Goal: Task Accomplishment & Management: Complete application form

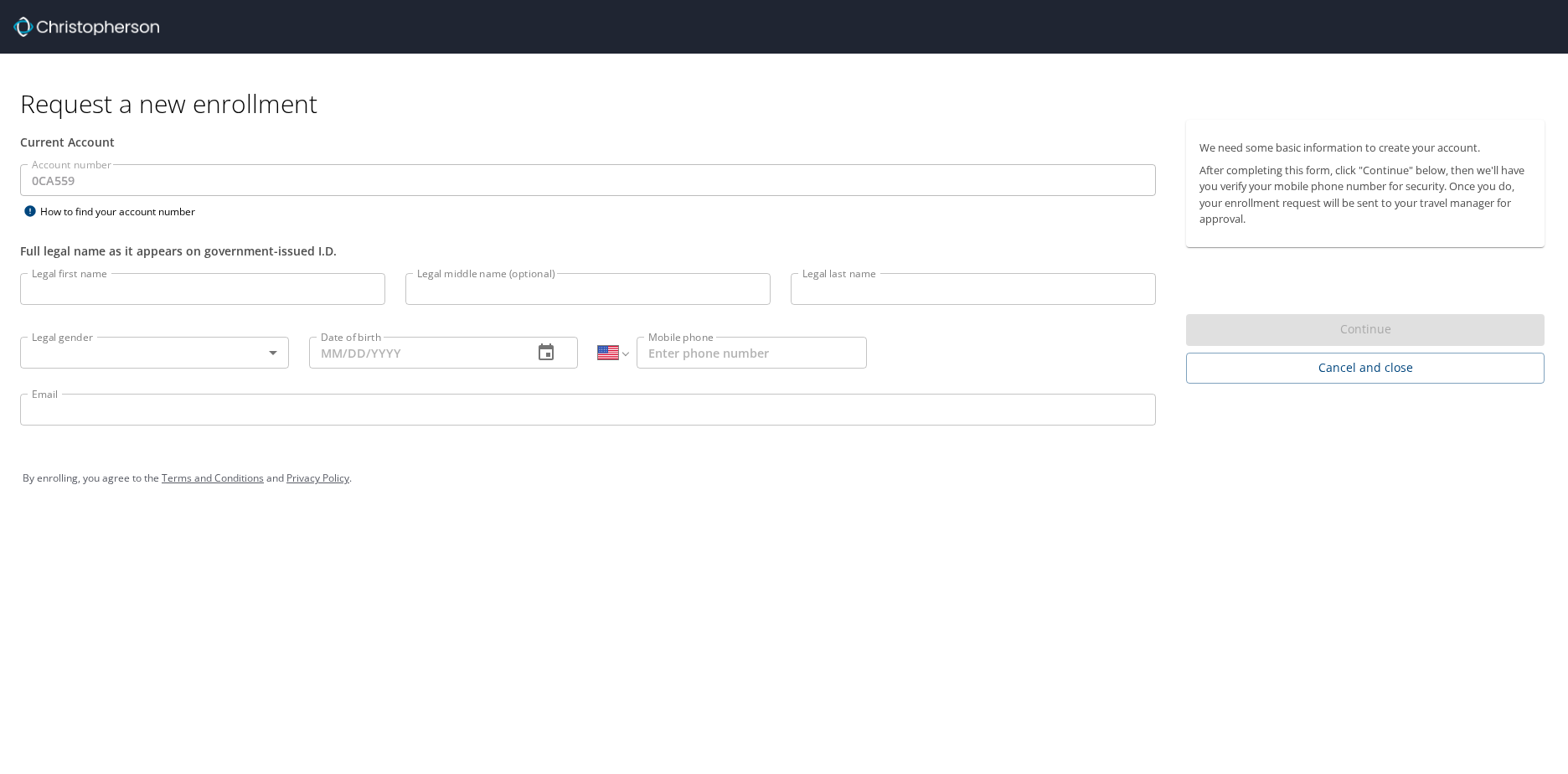
select select "US"
click at [243, 290] on input "Legal first name" at bounding box center [202, 289] width 365 height 32
type input "[PERSON_NAME]"
type input "Cosmer"
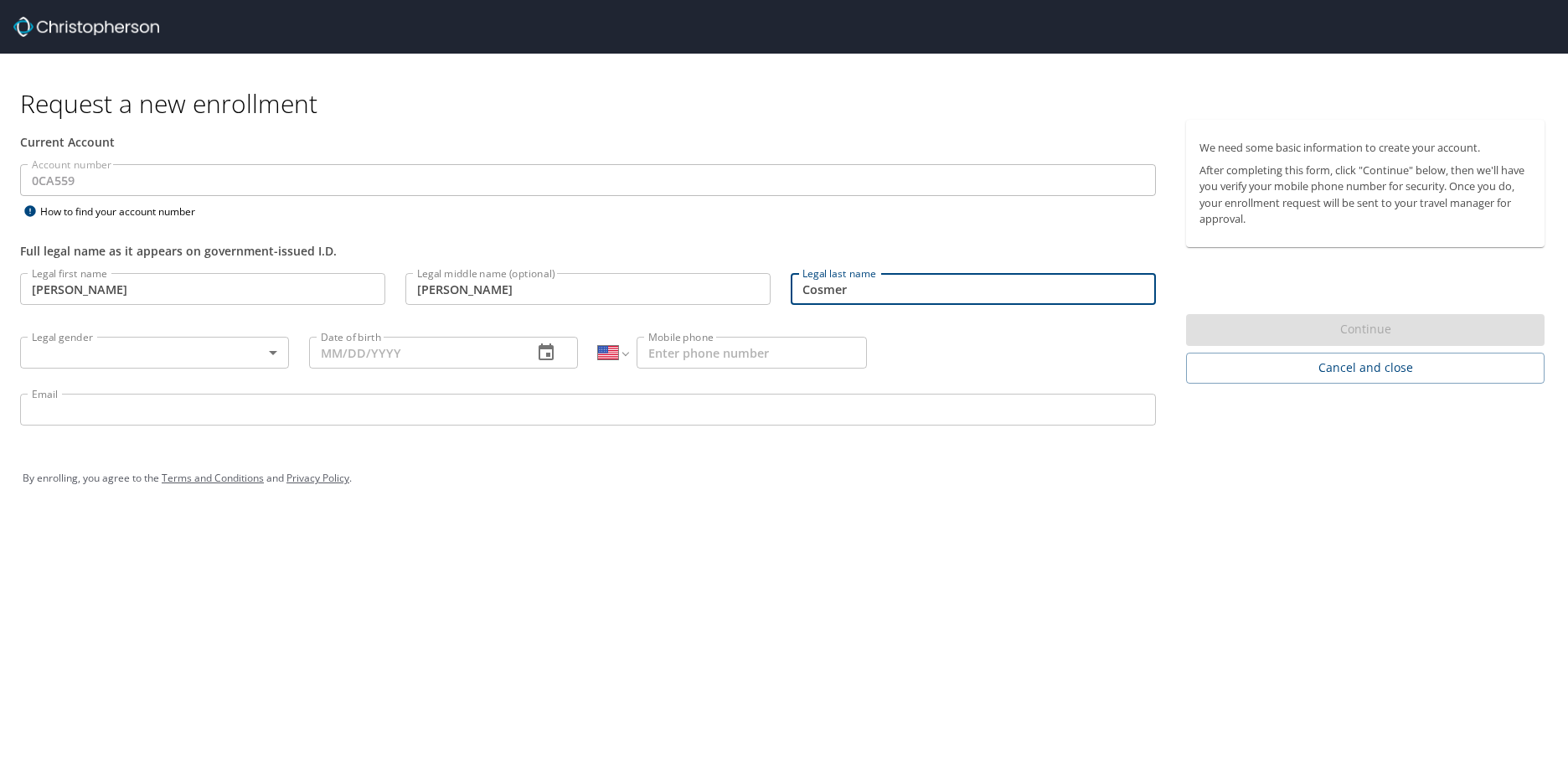
click at [181, 346] on body "Request a new enrollment Current Account Account number 0CA559 Account number H…" at bounding box center [784, 387] width 1568 height 774
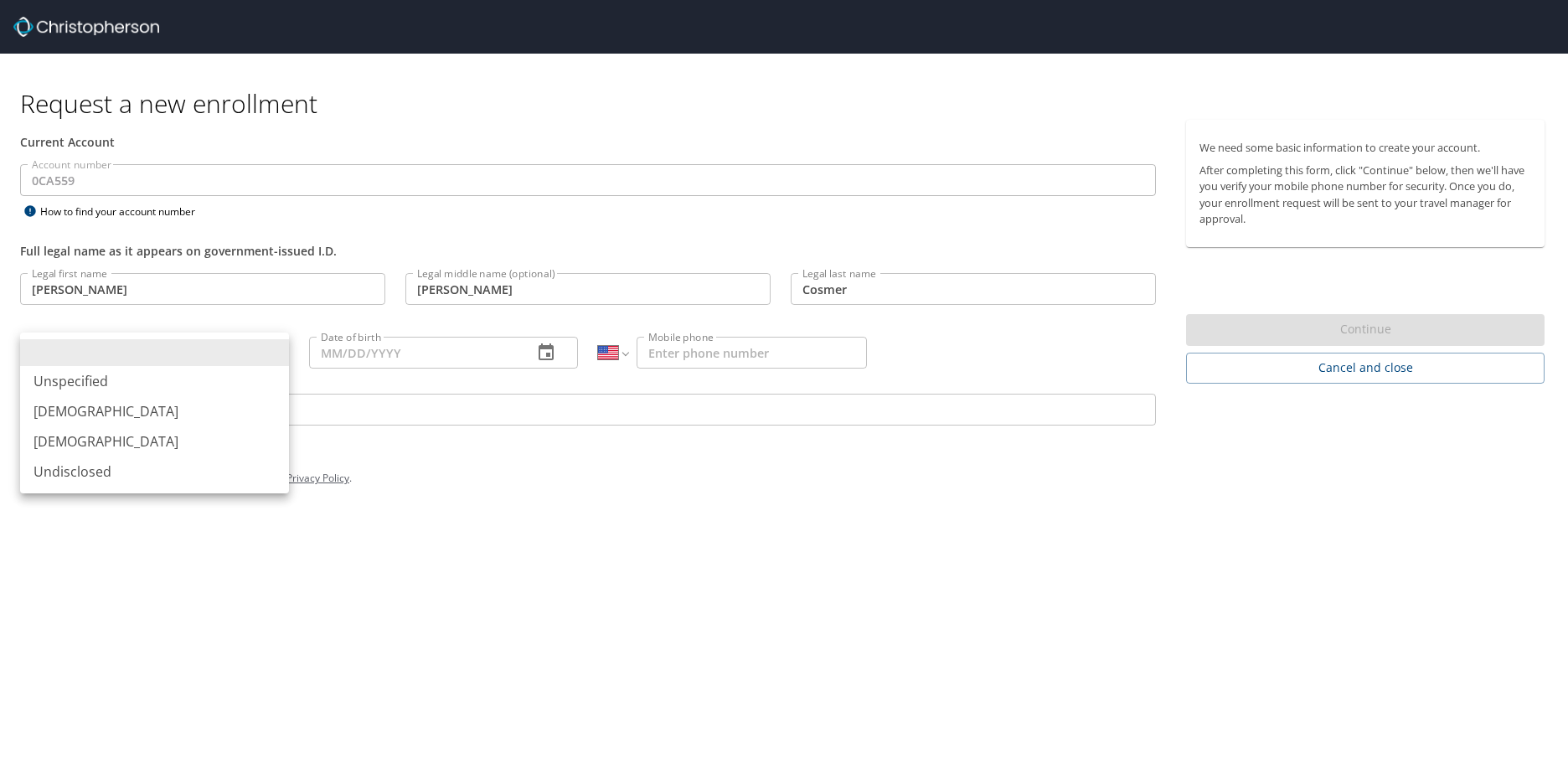
click at [107, 412] on li "[DEMOGRAPHIC_DATA]" at bounding box center [154, 411] width 269 height 30
type input "[DEMOGRAPHIC_DATA]"
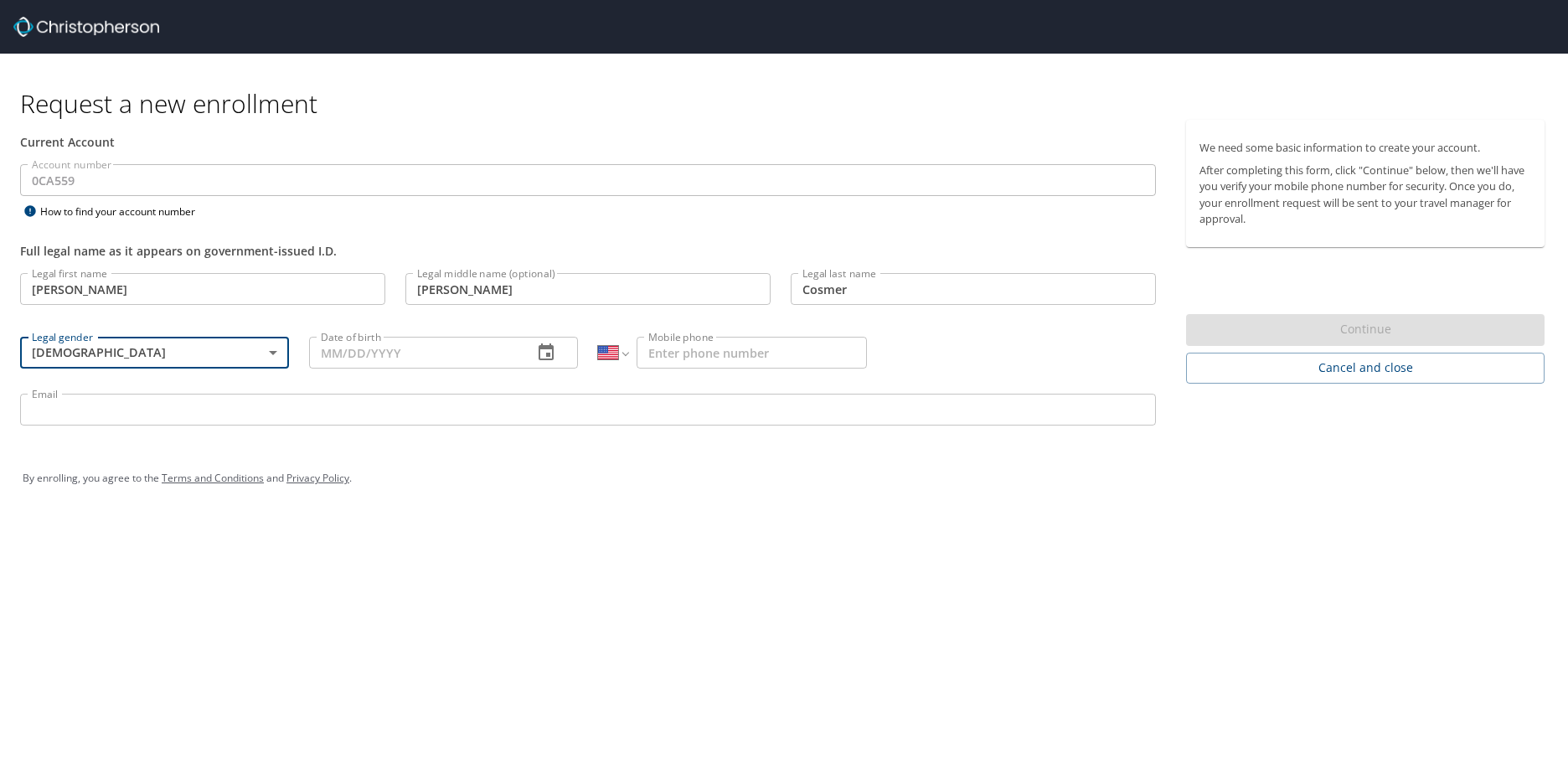
click at [390, 359] on input "Date of birth" at bounding box center [415, 353] width 211 height 32
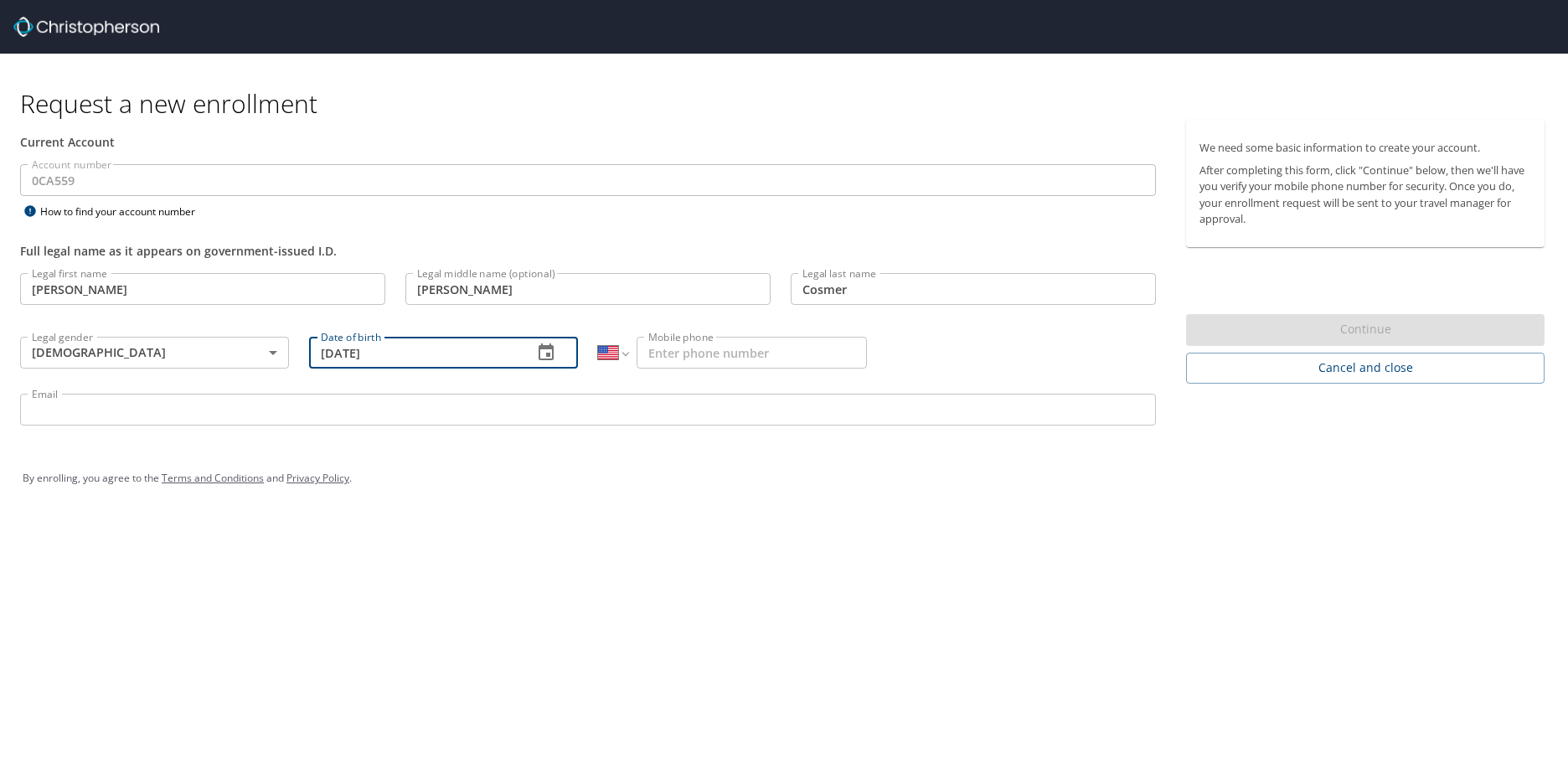
type input "[DATE]"
click at [716, 345] on input "Mobile phone" at bounding box center [752, 353] width 230 height 32
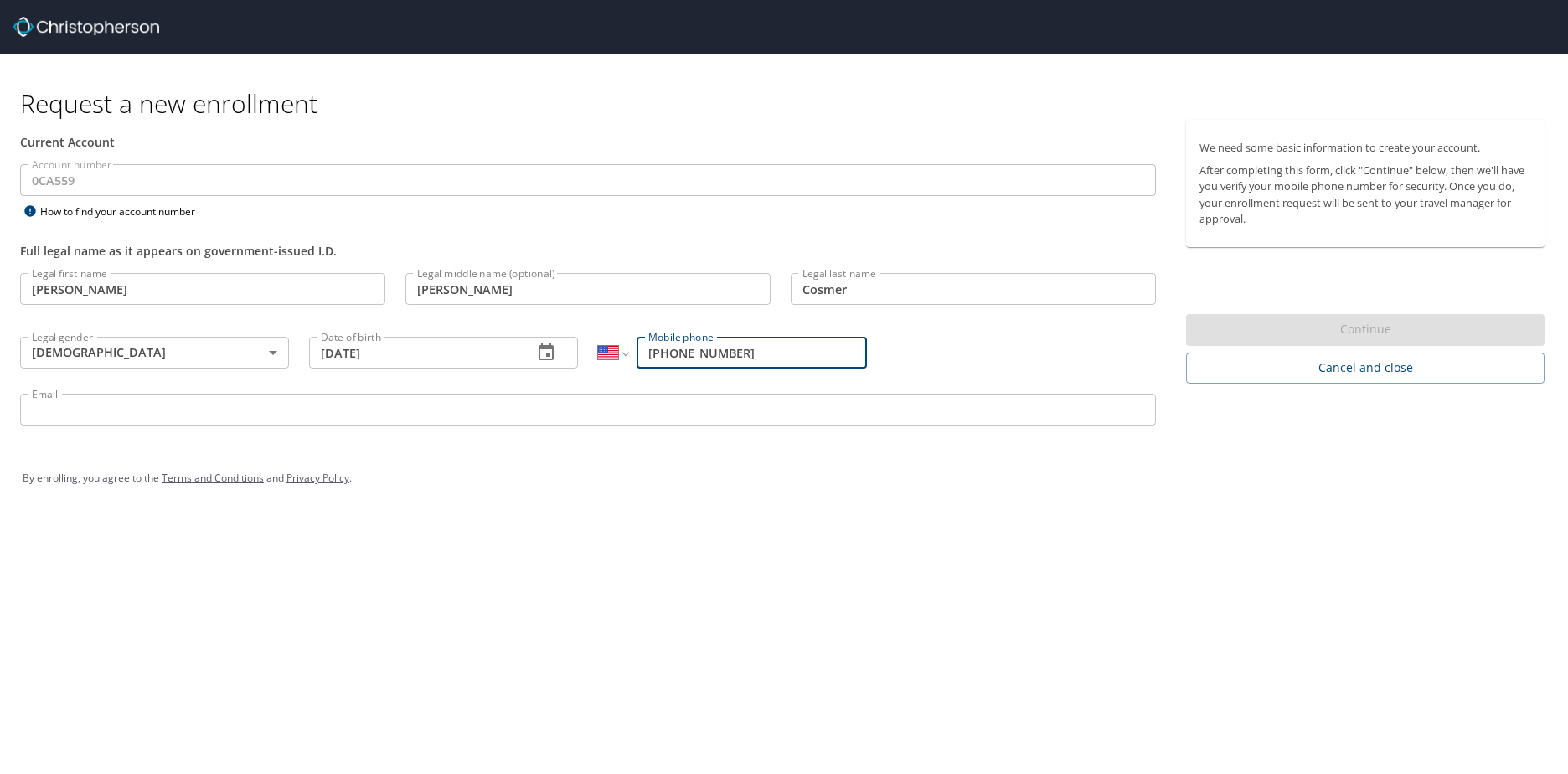
type input "[PHONE_NUMBER]"
click at [253, 400] on input "Email" at bounding box center [588, 410] width 1136 height 32
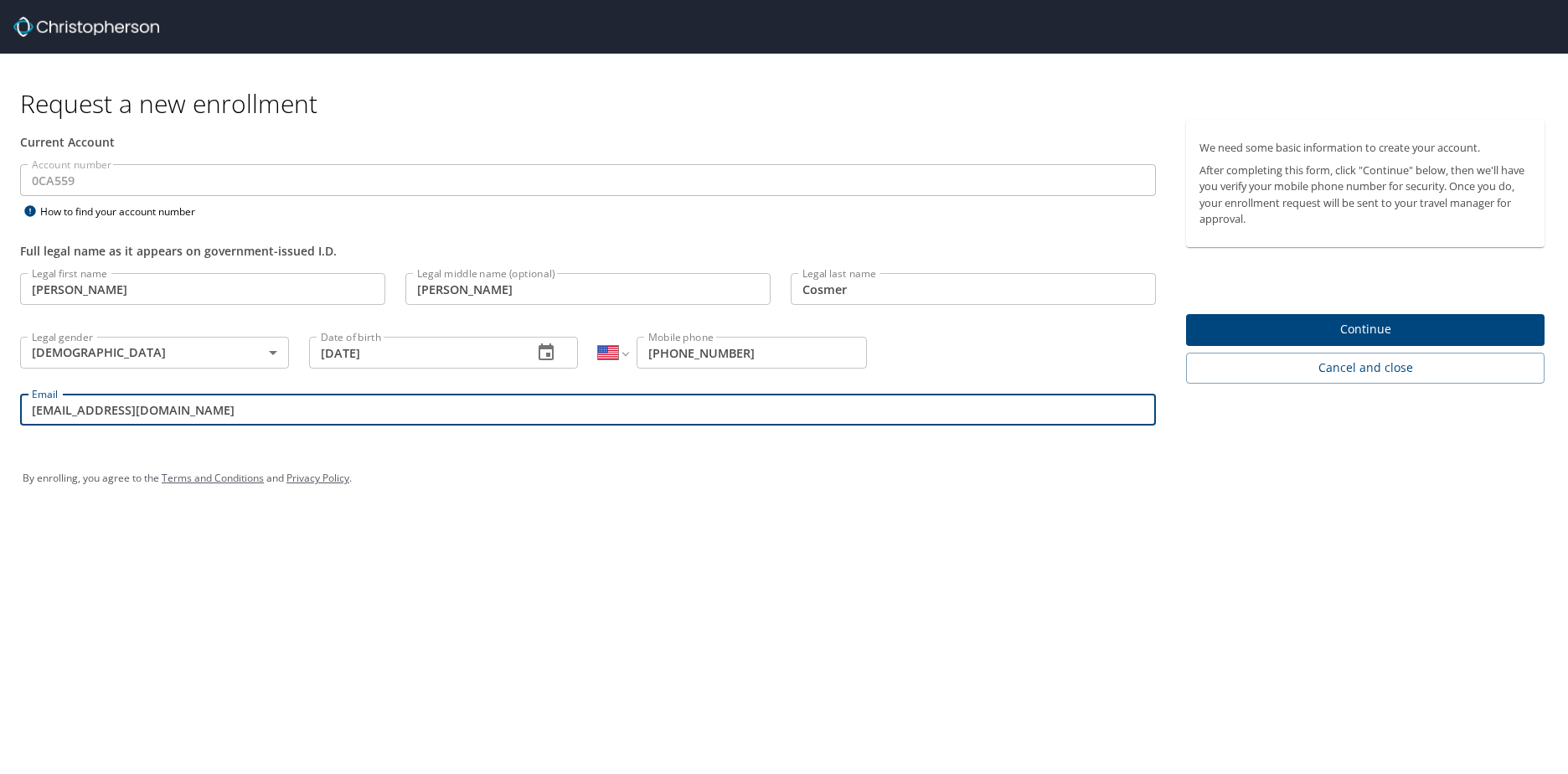
type input "[EMAIL_ADDRESS][DOMAIN_NAME]"
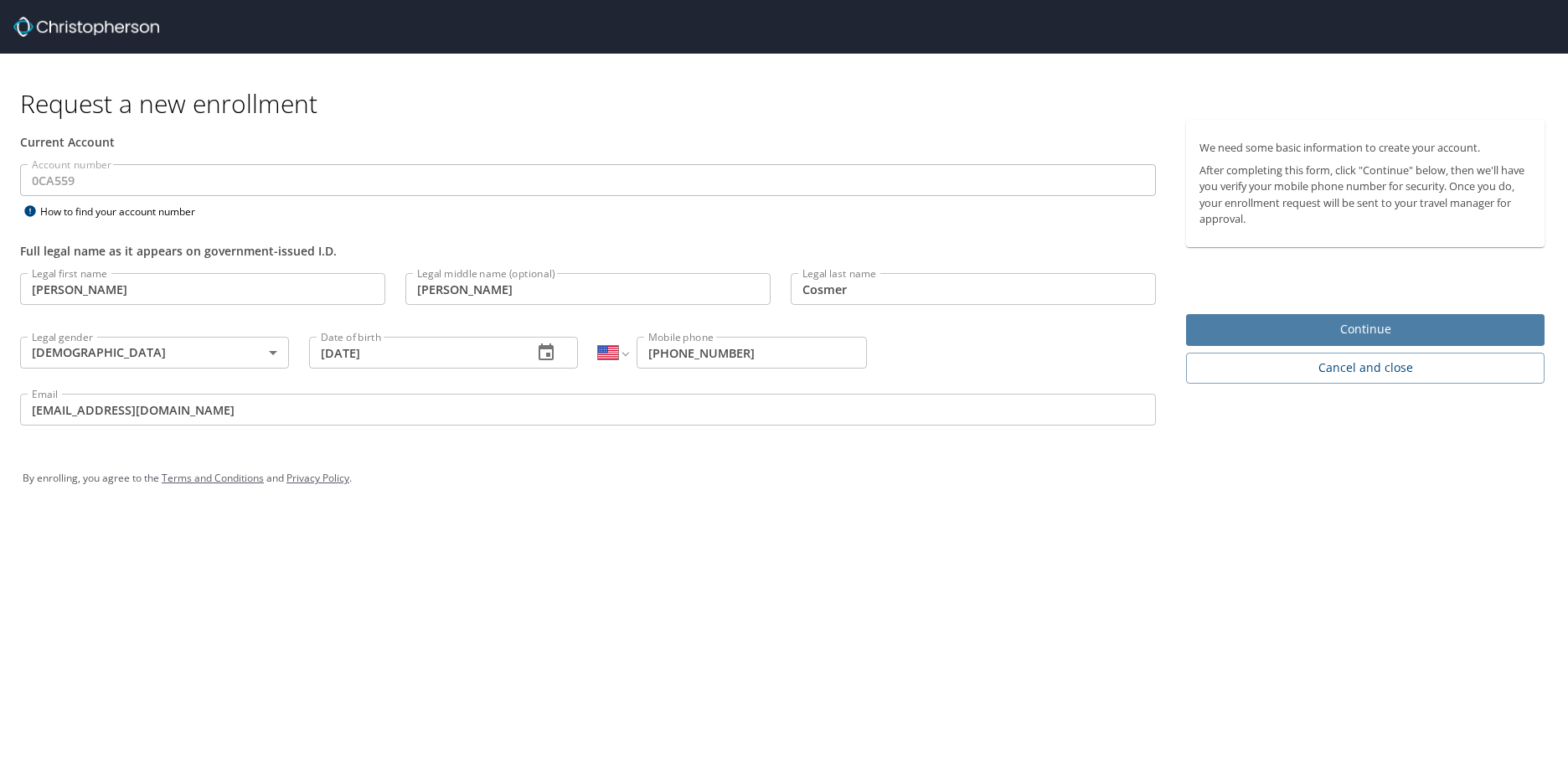
click at [1299, 324] on span "Continue" at bounding box center [1365, 329] width 332 height 21
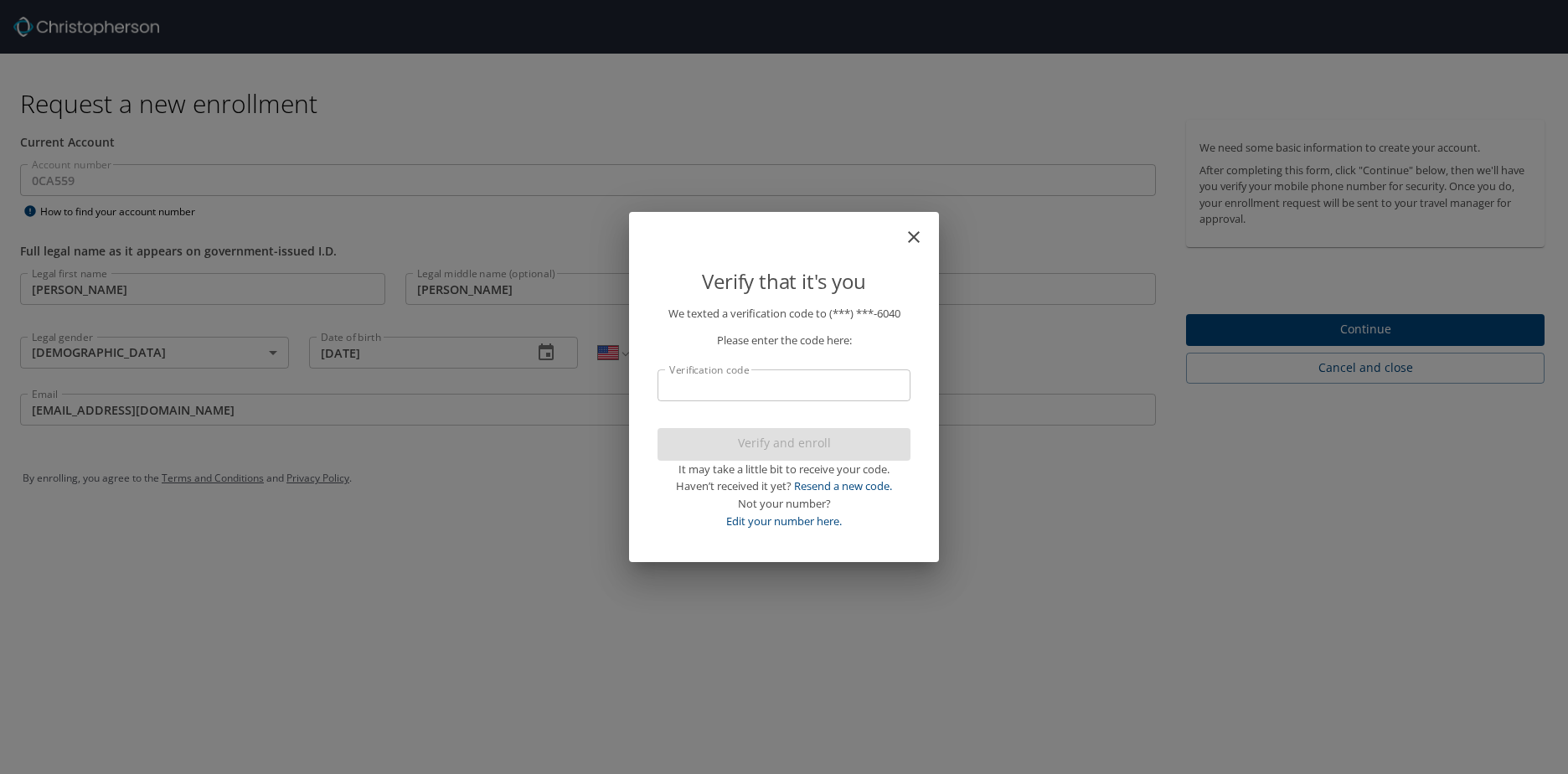
click at [775, 359] on p "We texted a verification code to (***) ***- 6040 Please enter the code here: Ve…" at bounding box center [784, 418] width 253 height 226
click at [761, 378] on input "Verification code" at bounding box center [784, 386] width 253 height 32
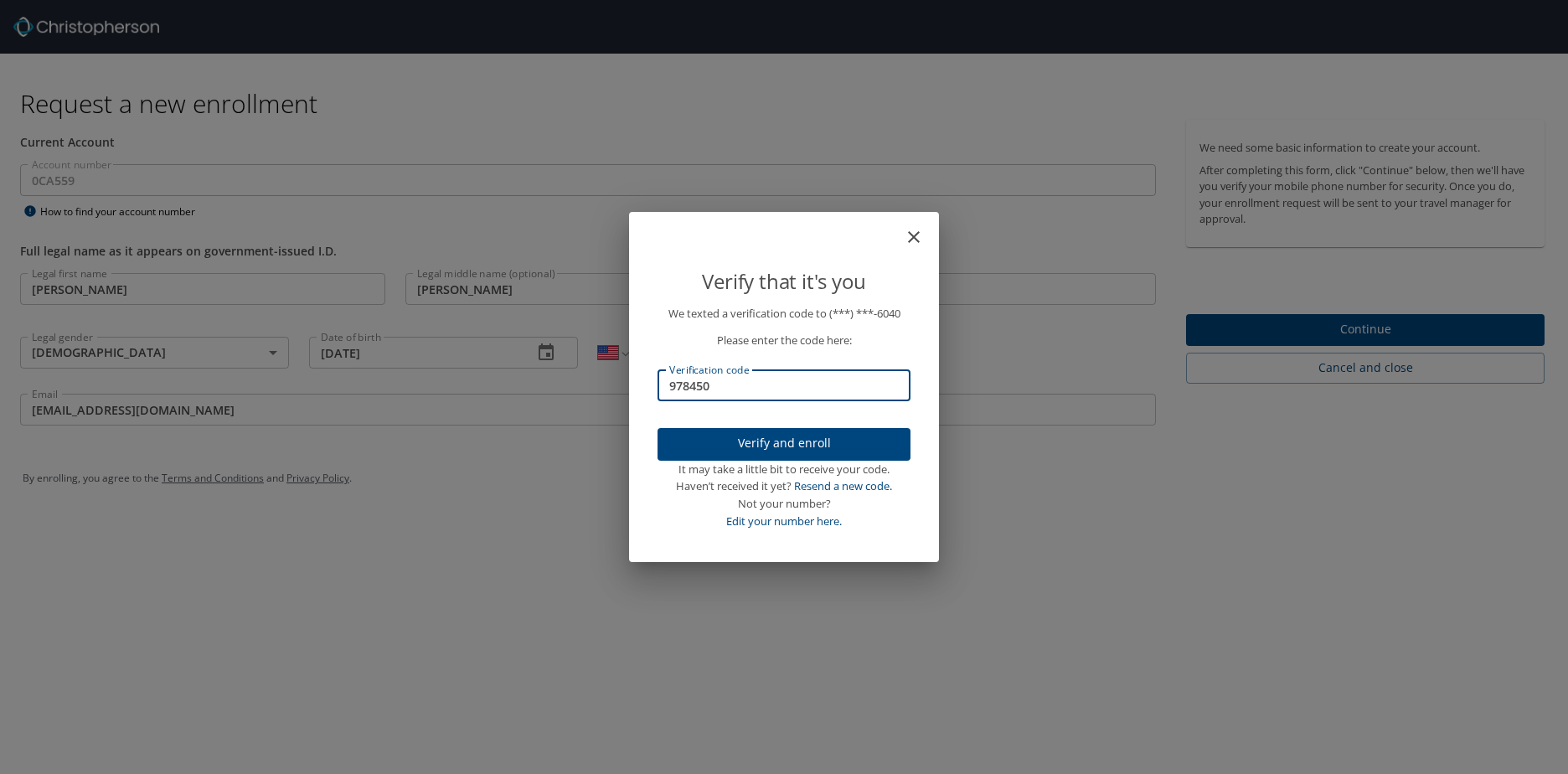
type input "978450"
click at [806, 450] on span "Verify and enroll" at bounding box center [784, 443] width 226 height 21
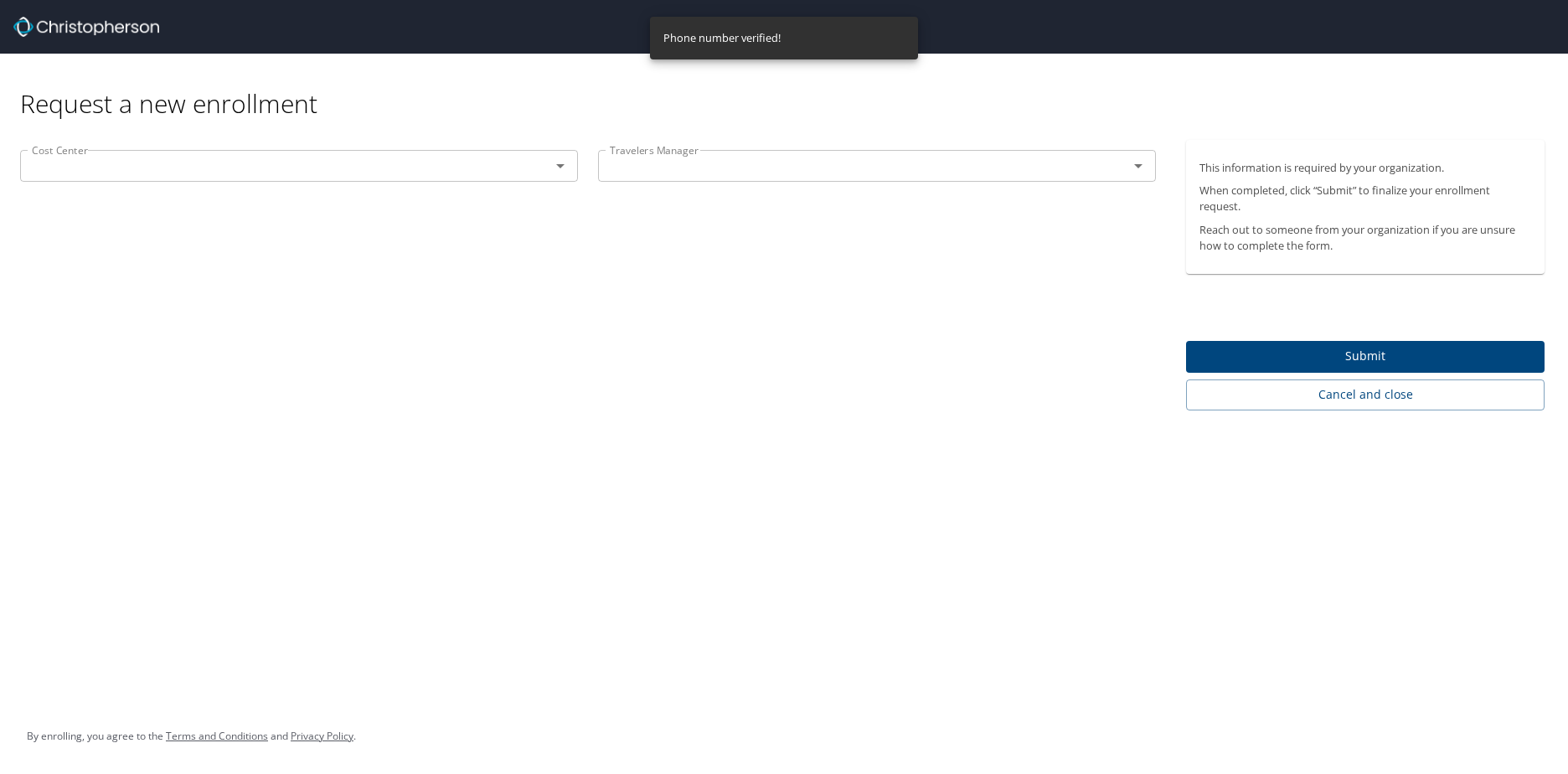
click at [214, 174] on input "text" at bounding box center [275, 166] width 499 height 22
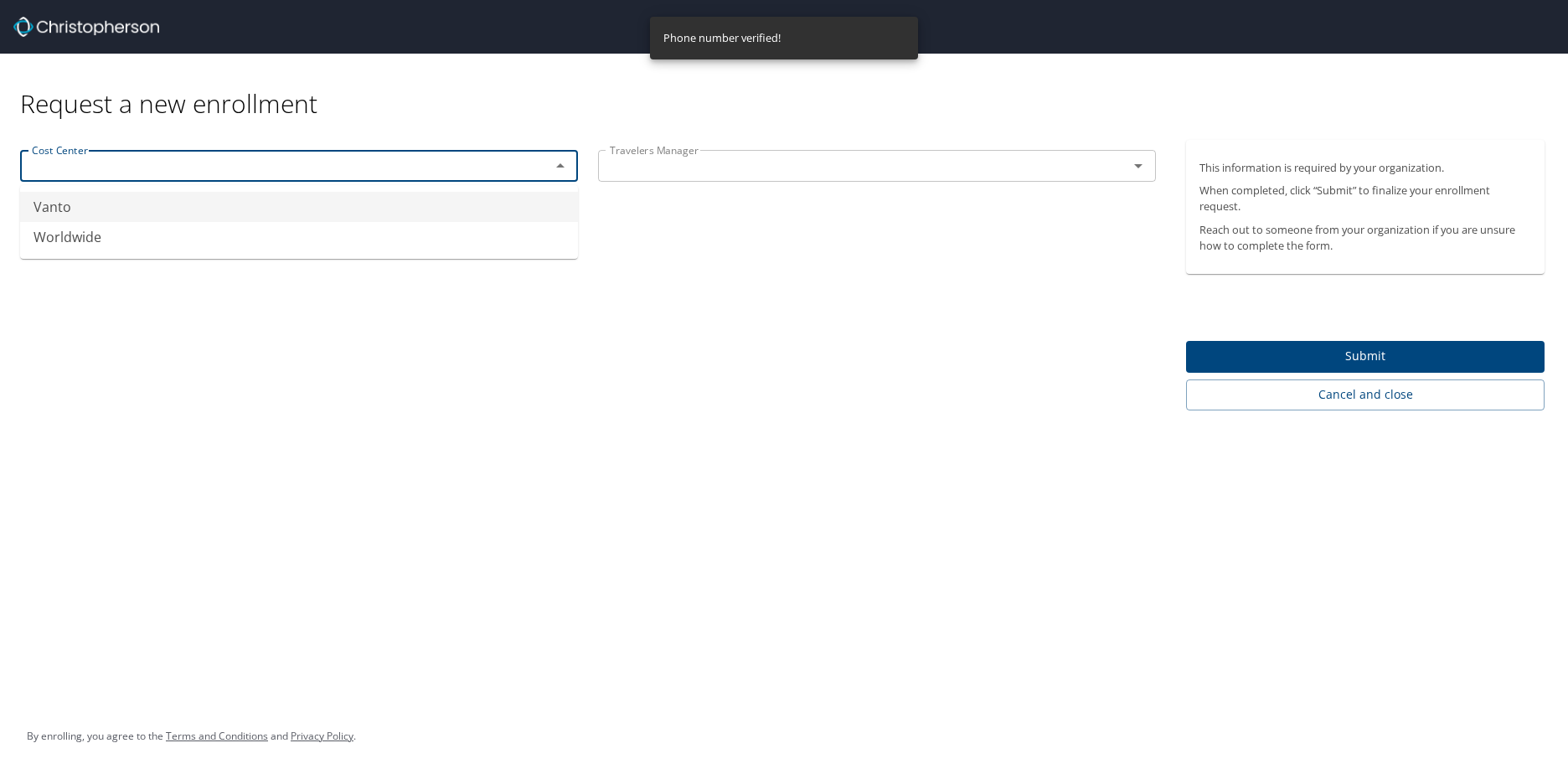
click at [102, 204] on li "Vanto" at bounding box center [298, 207] width 558 height 30
type input "Vanto"
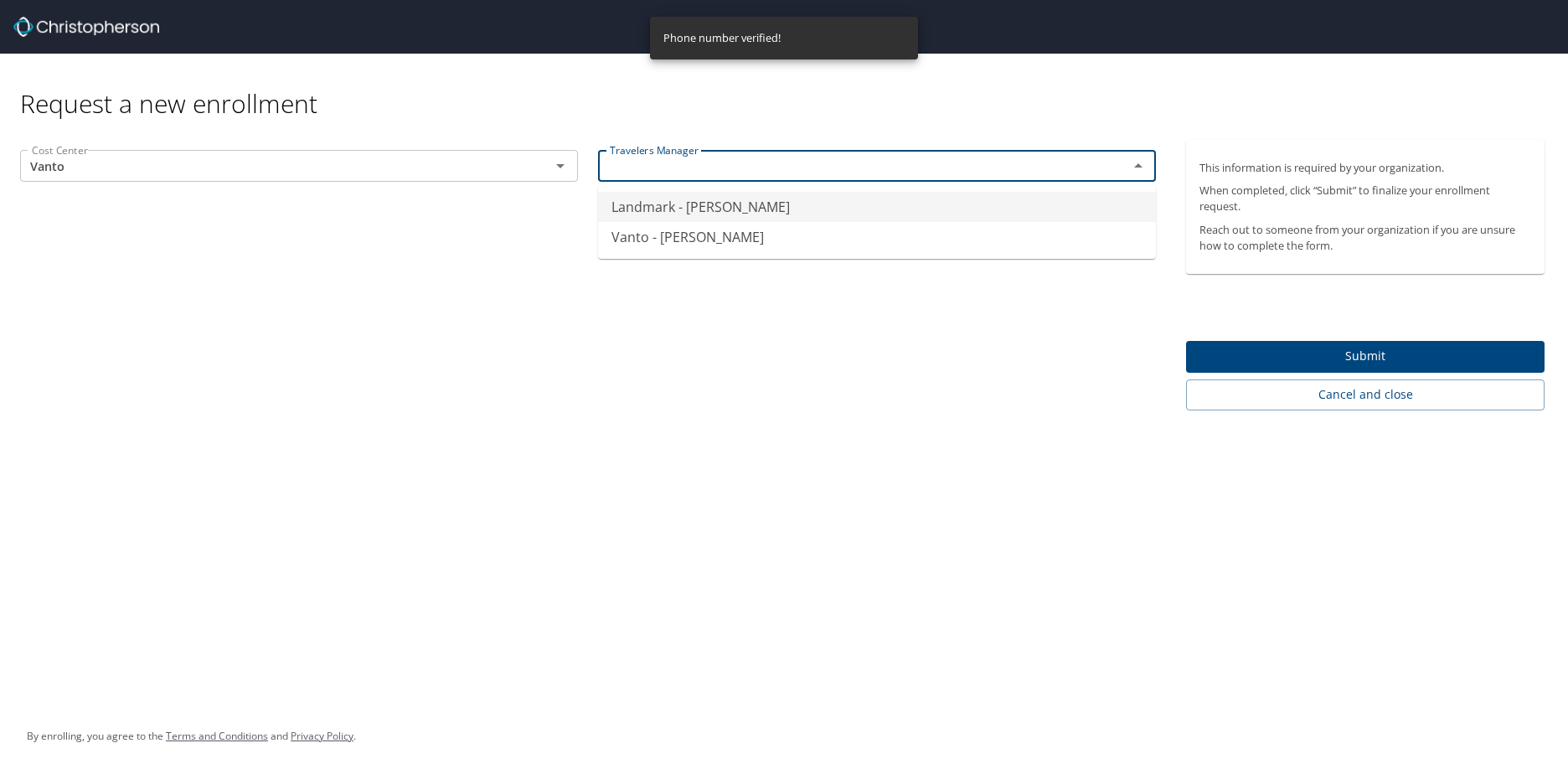
click at [699, 174] on input "text" at bounding box center [852, 166] width 499 height 22
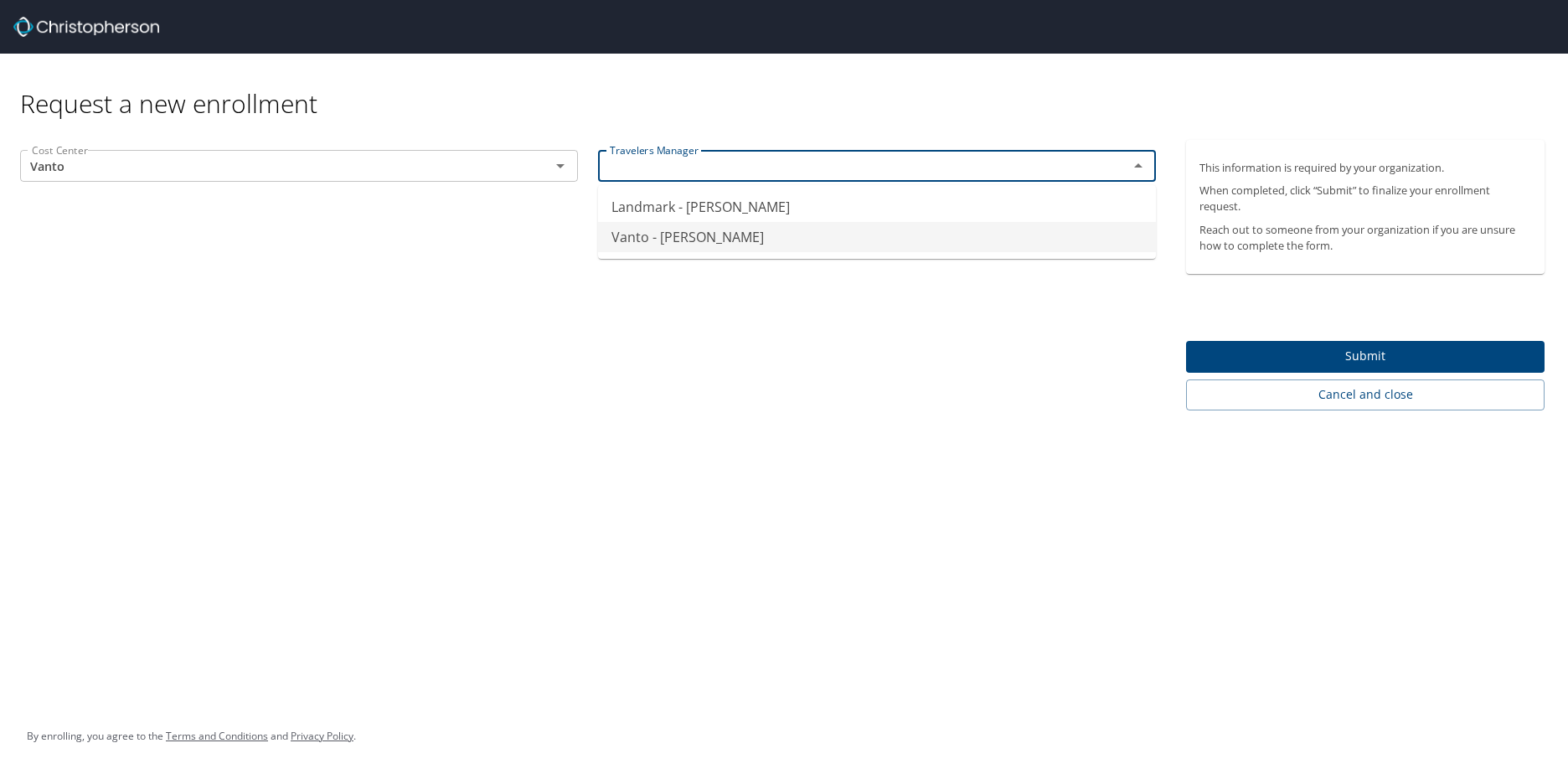
click at [684, 242] on li "Vanto - [PERSON_NAME]" at bounding box center [877, 237] width 558 height 30
type input "Vanto - [PERSON_NAME]"
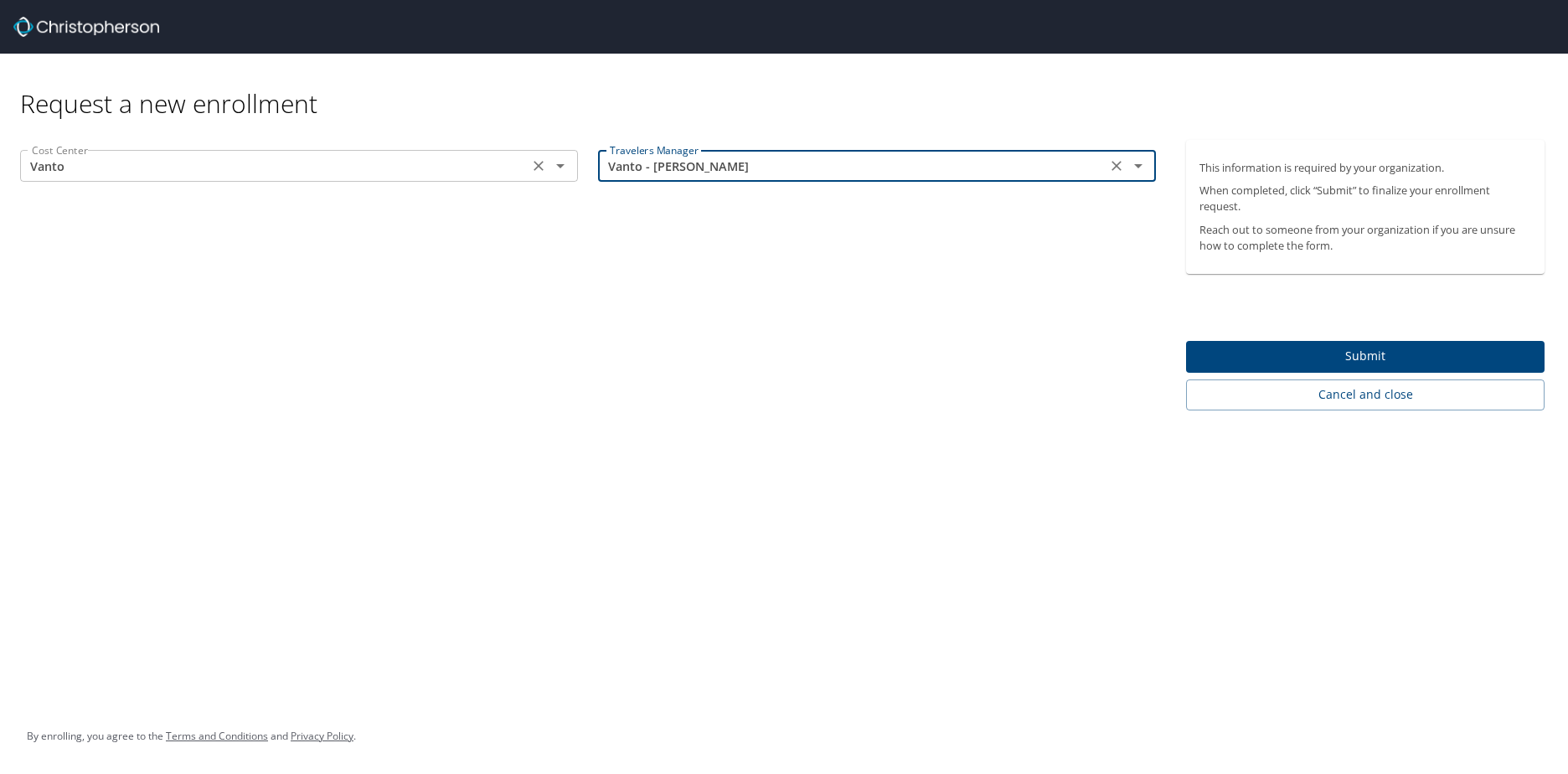
click at [443, 172] on input "Vanto" at bounding box center [275, 166] width 499 height 22
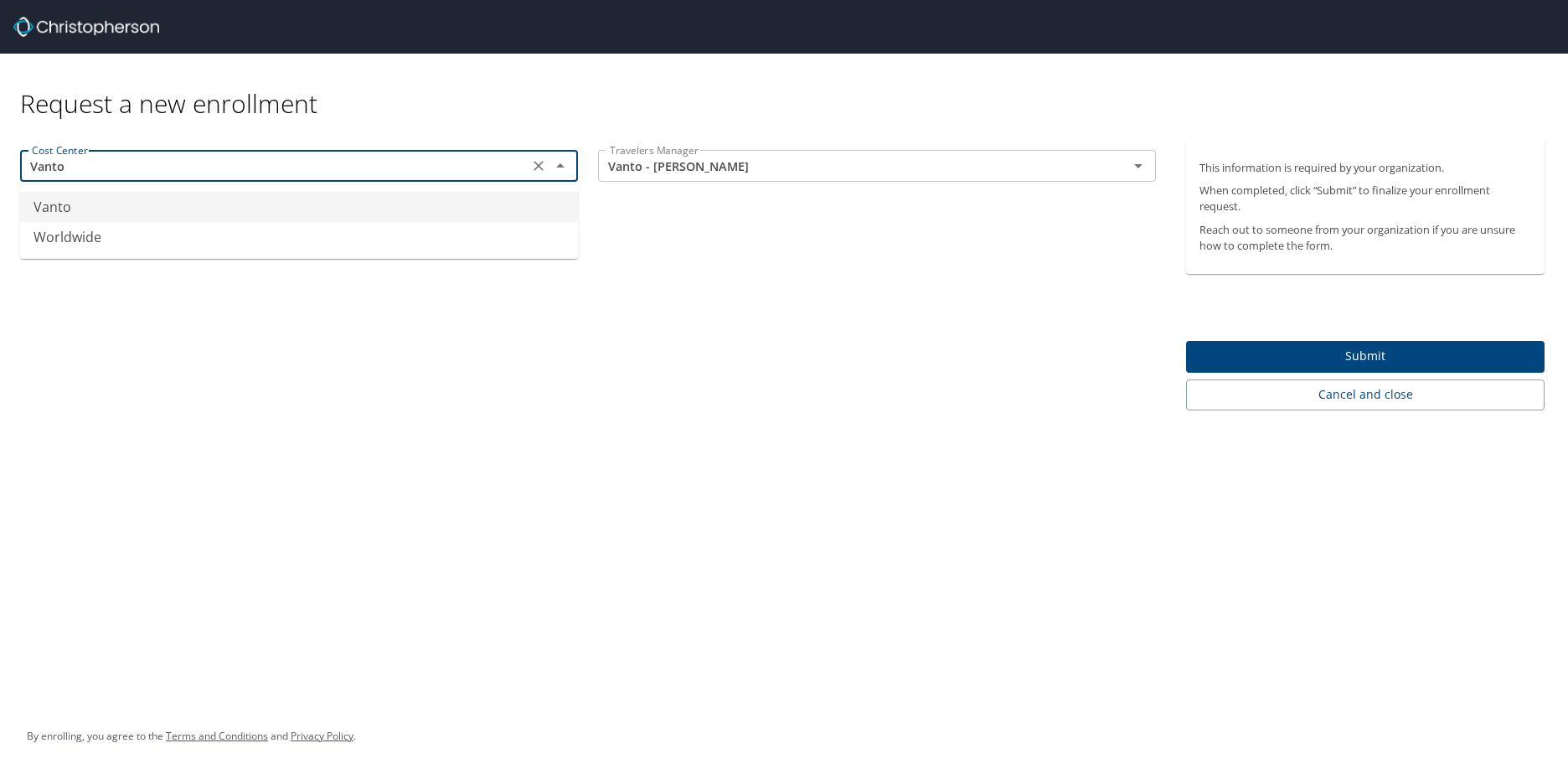
click at [257, 215] on li "Vanto" at bounding box center [298, 207] width 558 height 30
click at [1336, 353] on span "Submit" at bounding box center [1365, 356] width 332 height 21
